Goal: Find specific fact: Find specific fact

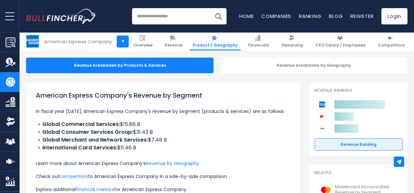
drag, startPoint x: 138, startPoint y: 131, endPoint x: 20, endPoint y: 130, distance: 118.7
click at [53, 128] on b "Global Commercial Services:" at bounding box center [81, 124] width 78 height 7
click at [37, 128] on li "Global Commercial Services: $15.86 B" at bounding box center [163, 125] width 254 height 8
drag, startPoint x: 39, startPoint y: 133, endPoint x: 156, endPoint y: 131, distance: 117.4
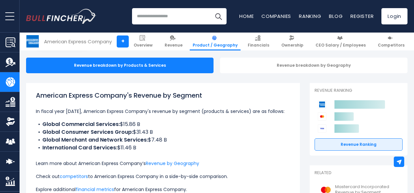
click at [156, 128] on li "Global Commercial Services: $15.86 B" at bounding box center [163, 125] width 254 height 8
copy li "Global Commercial Services: $15.86 B"
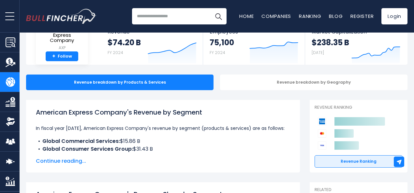
scroll to position [45, 0]
